Goal: Task Accomplishment & Management: Manage account settings

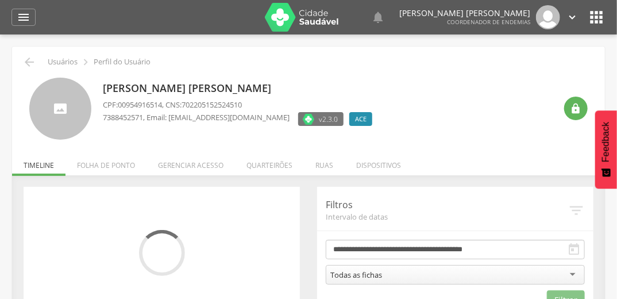
click at [277, 162] on li "Quarteirões" at bounding box center [269, 162] width 69 height 27
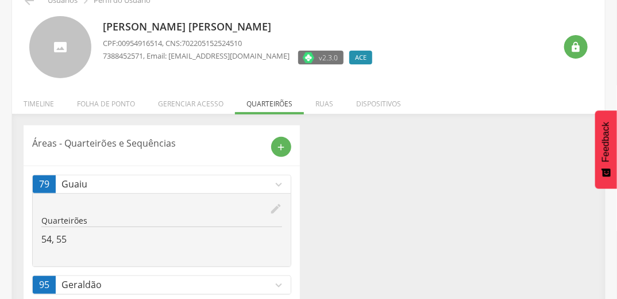
scroll to position [88, 0]
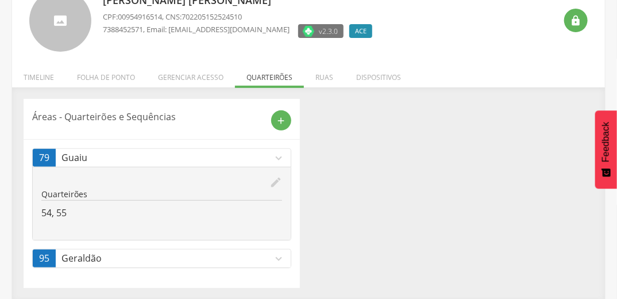
click at [280, 255] on icon "expand_more" at bounding box center [278, 258] width 13 height 13
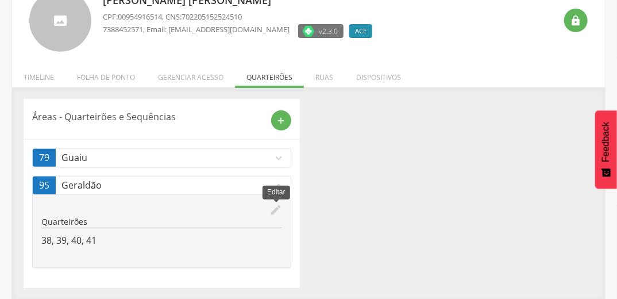
click at [277, 204] on icon "edit" at bounding box center [275, 209] width 13 height 13
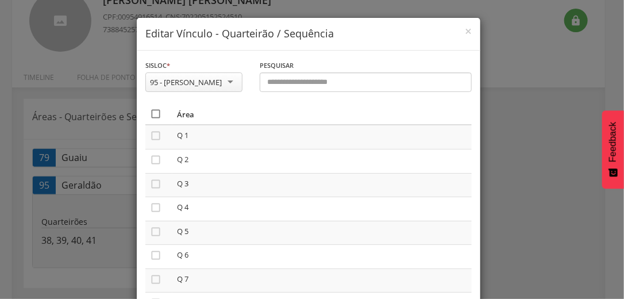
click at [150, 113] on icon "" at bounding box center [155, 113] width 11 height 11
click at [150, 113] on icon "" at bounding box center [155, 113] width 11 height 11
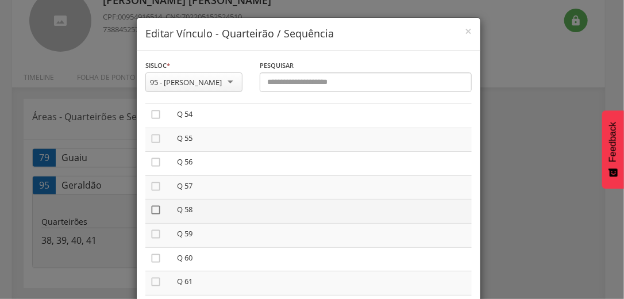
click at [152, 215] on icon "" at bounding box center [155, 209] width 11 height 11
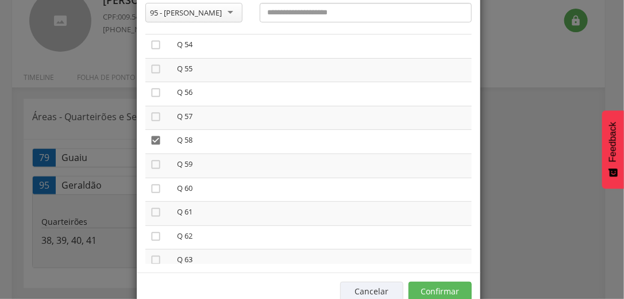
scroll to position [97, 0]
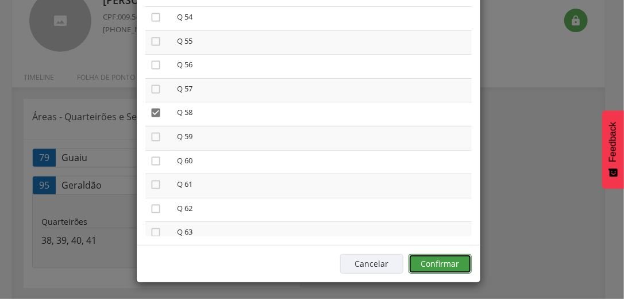
click at [455, 264] on button "Confirmar" at bounding box center [439, 264] width 63 height 20
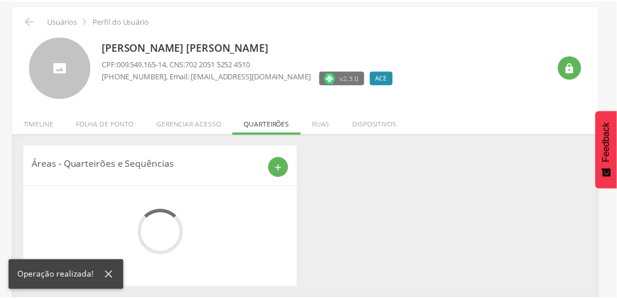
scroll to position [88, 0]
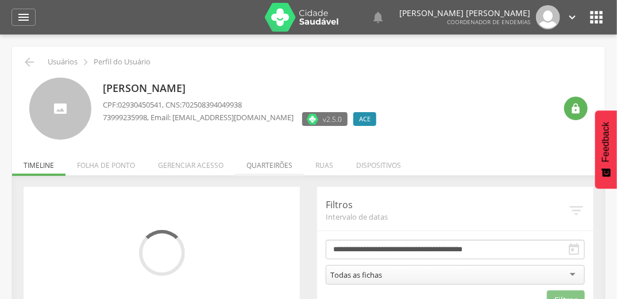
click at [262, 162] on li "Quarteirões" at bounding box center [269, 162] width 69 height 27
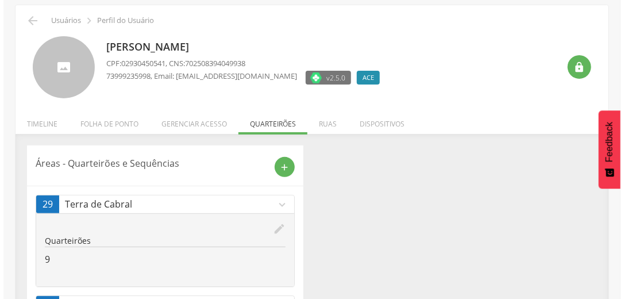
scroll to position [115, 0]
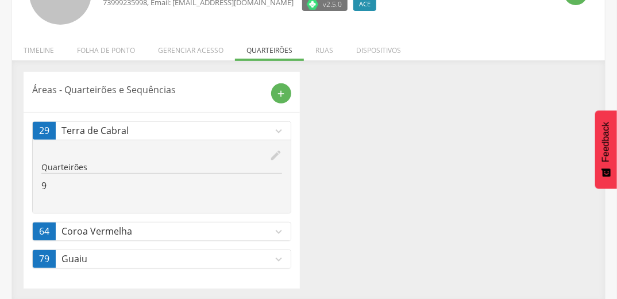
click at [276, 153] on icon "edit" at bounding box center [275, 155] width 13 height 13
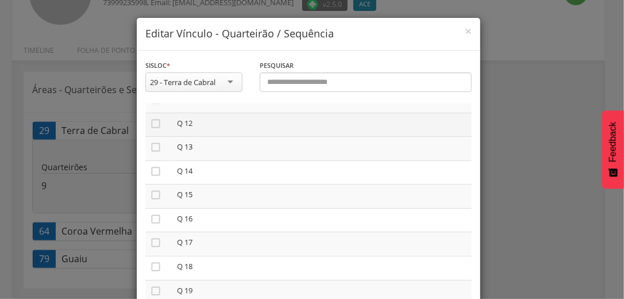
scroll to position [276, 0]
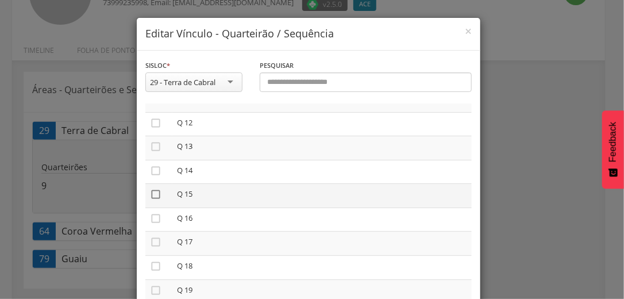
click at [151, 197] on icon "" at bounding box center [155, 193] width 11 height 11
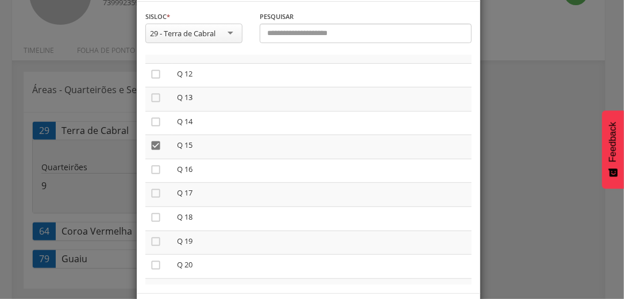
scroll to position [97, 0]
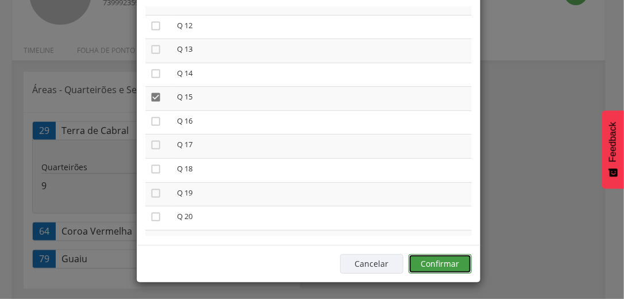
click at [450, 260] on button "Confirmar" at bounding box center [439, 264] width 63 height 20
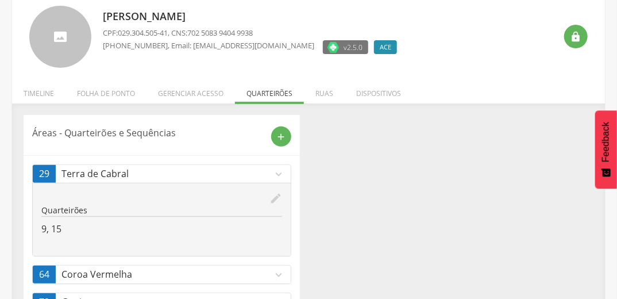
scroll to position [0, 0]
